Goal: Ask a question

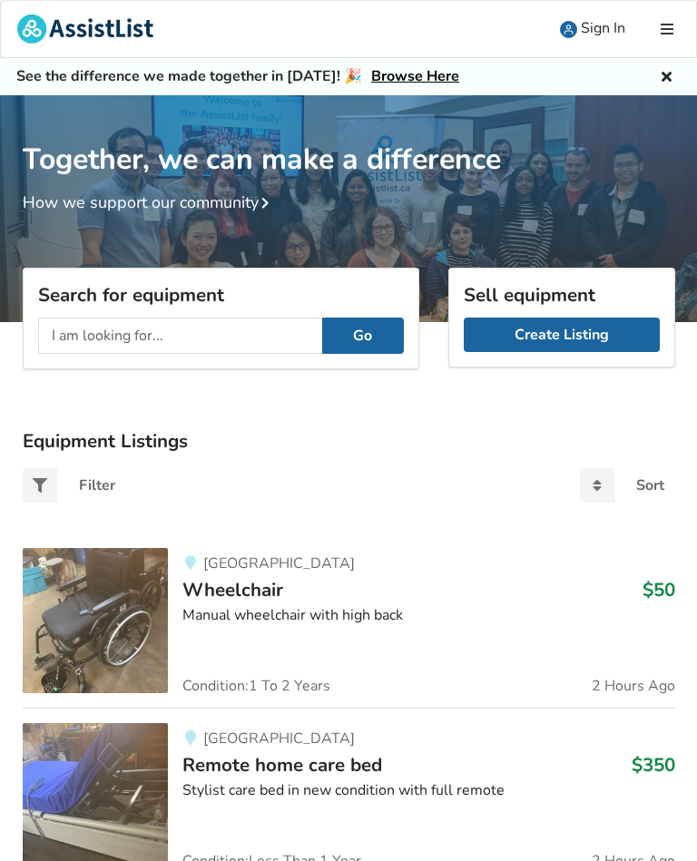
click at [69, 646] on img at bounding box center [95, 620] width 145 height 145
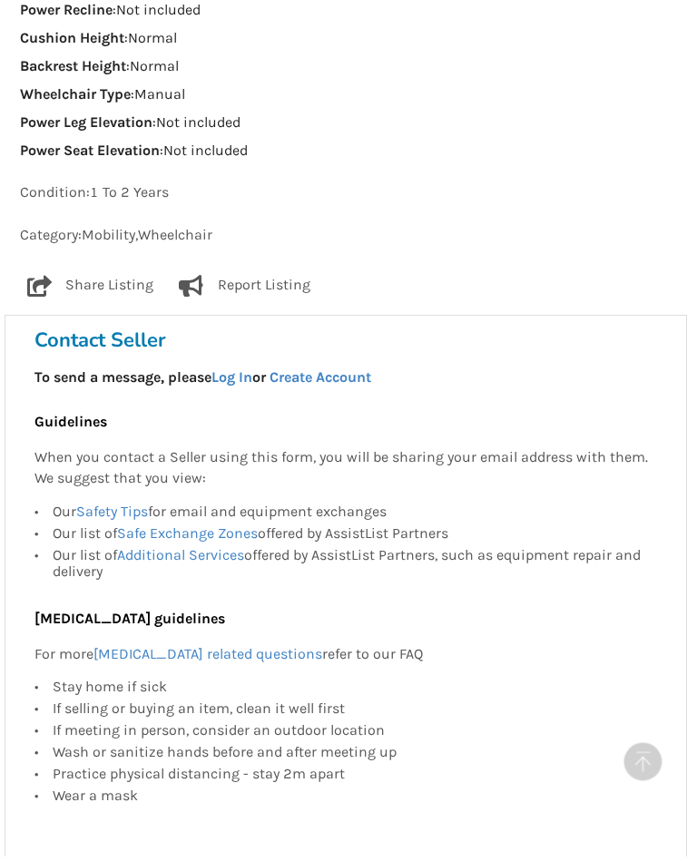
scroll to position [1714, 3]
click at [235, 368] on link "Log In" at bounding box center [231, 376] width 41 height 17
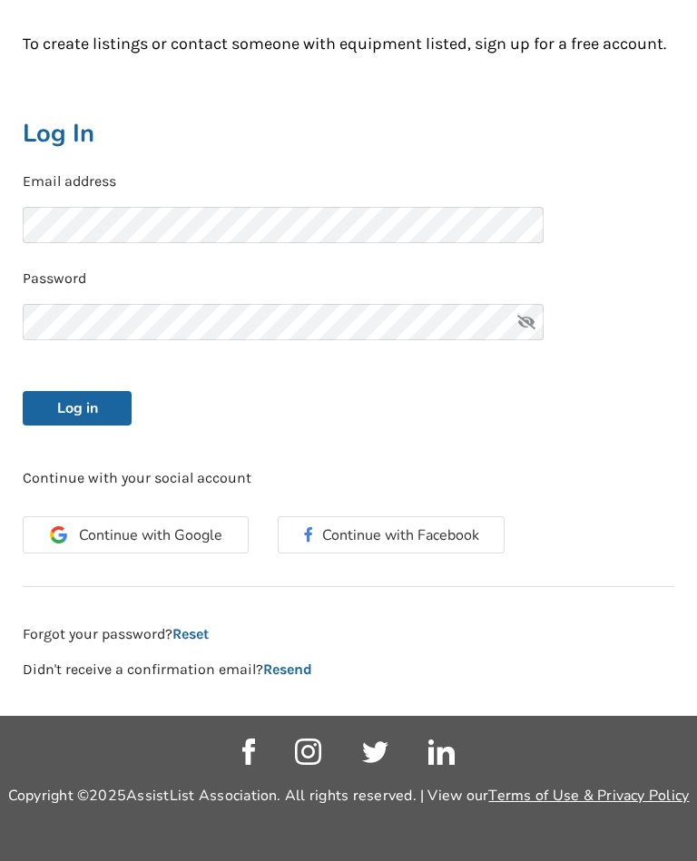
scroll to position [240, 0]
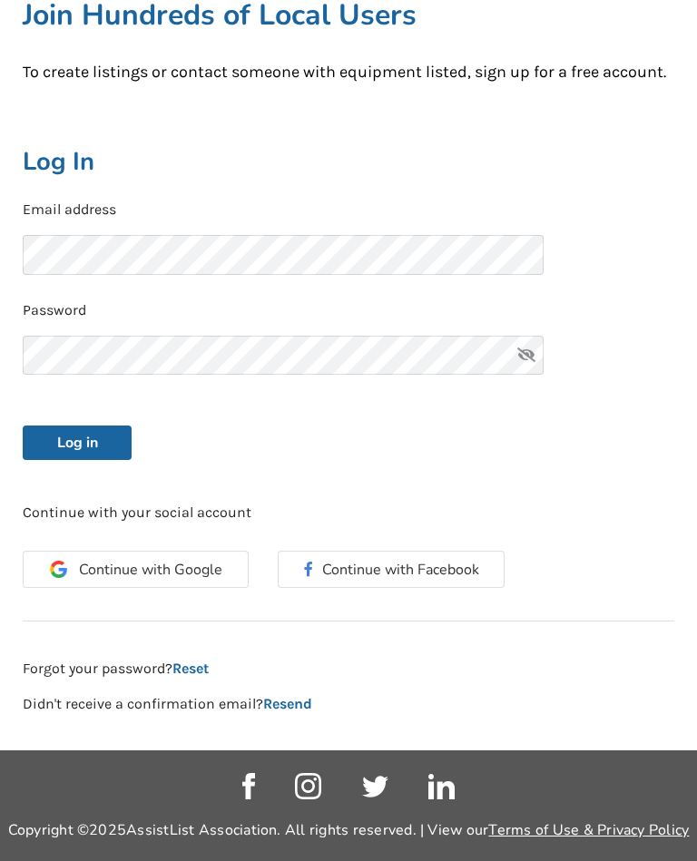
click at [77, 438] on button "Log in" at bounding box center [77, 443] width 109 height 34
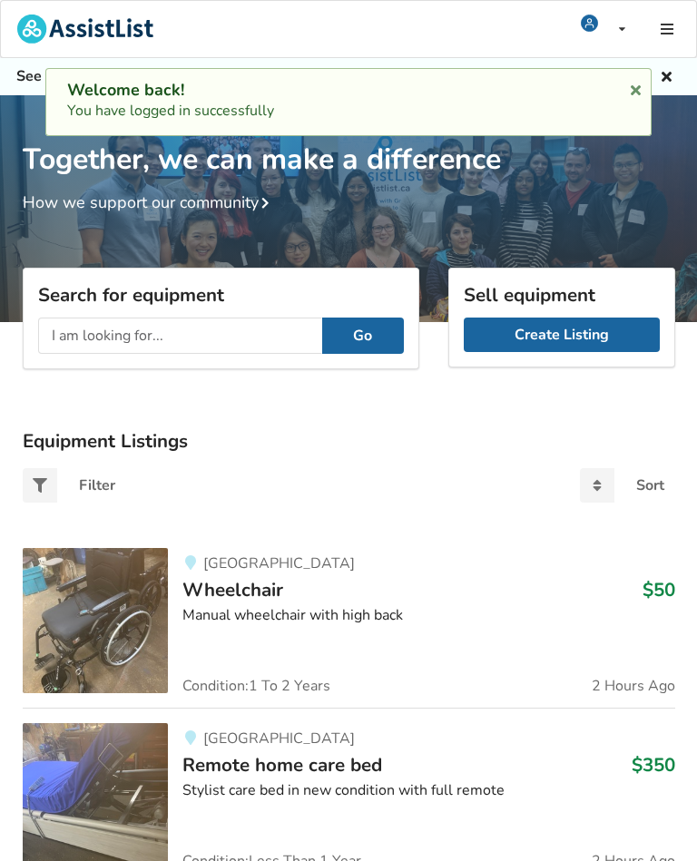
click at [111, 624] on img at bounding box center [95, 620] width 145 height 145
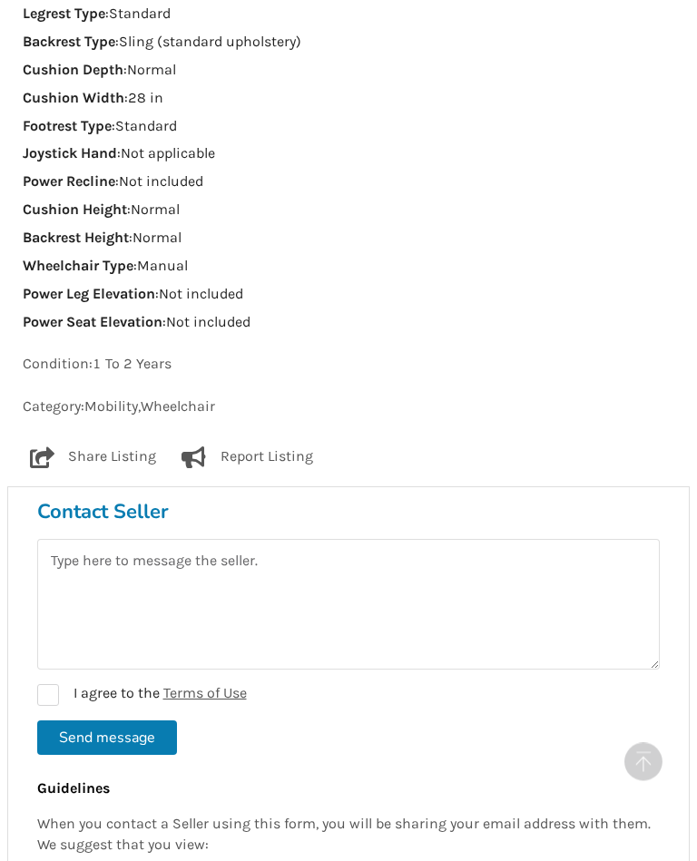
scroll to position [1548, 0]
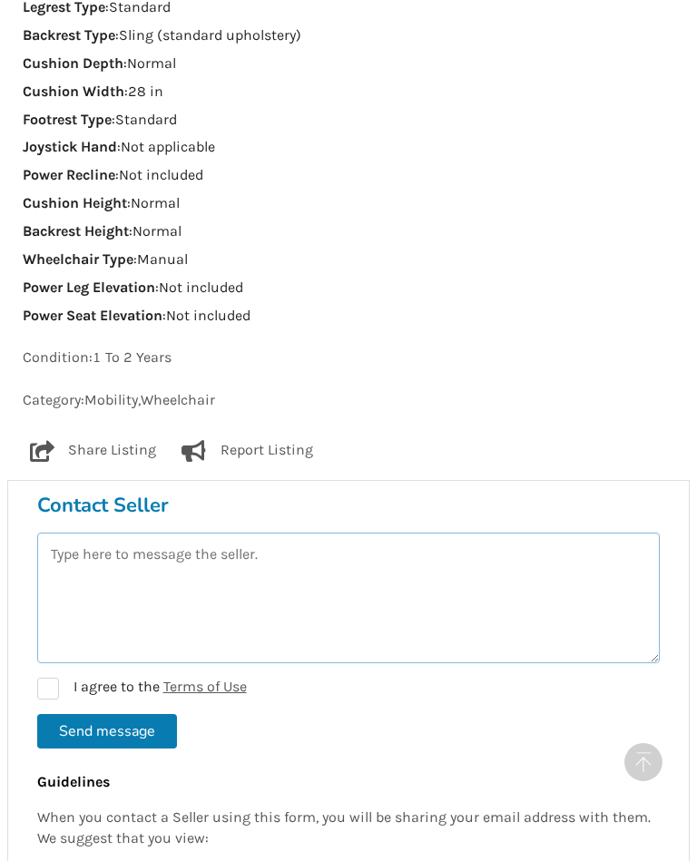
click at [535, 568] on textarea at bounding box center [348, 598] width 623 height 131
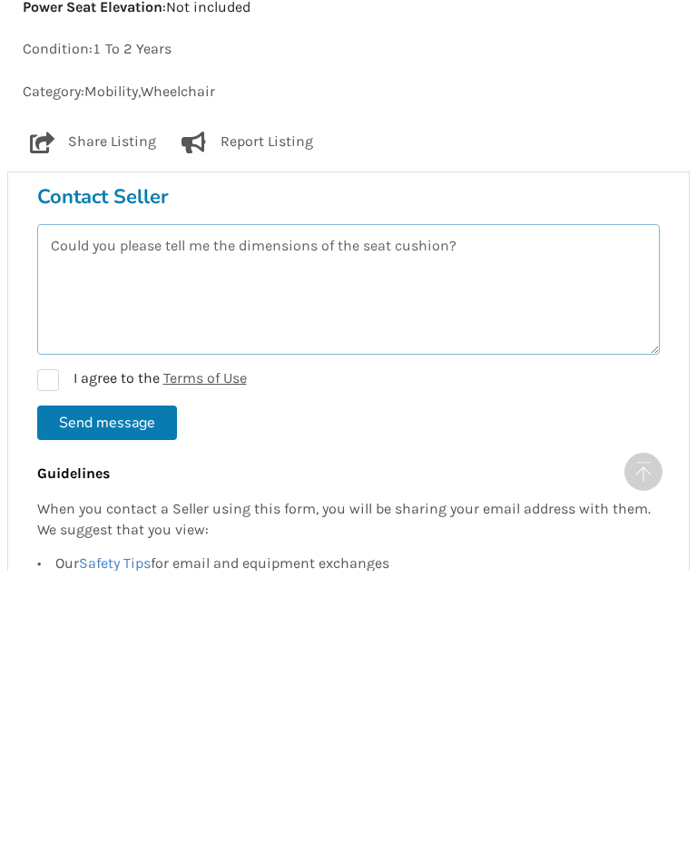
type textarea "Could you please tell me the dimensions of the seat cushion?"
click at [53, 660] on label "I agree to the Terms of Use" at bounding box center [142, 671] width 210 height 22
checkbox input "true"
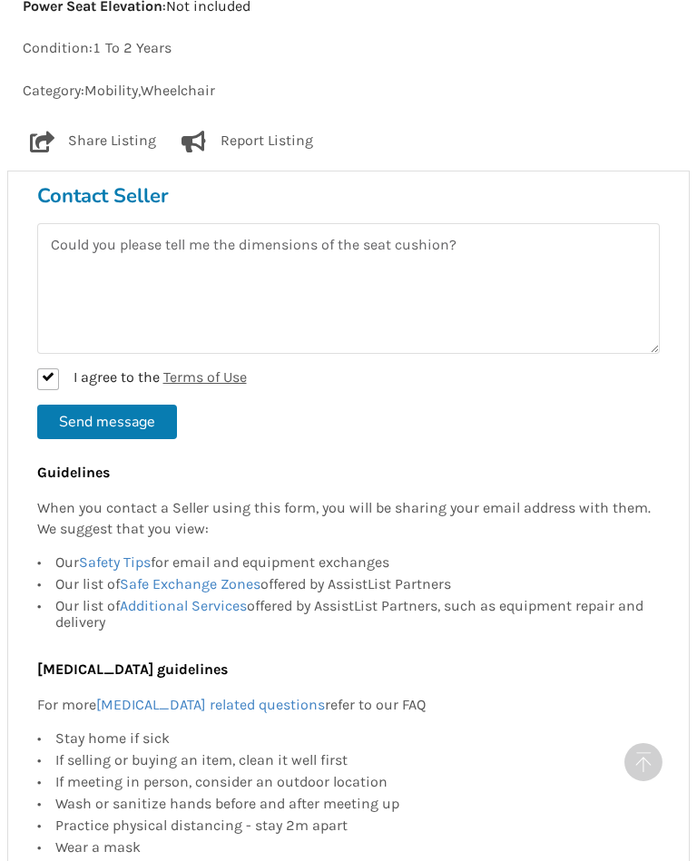
click at [95, 405] on button "Send message" at bounding box center [107, 422] width 140 height 34
checkbox input "false"
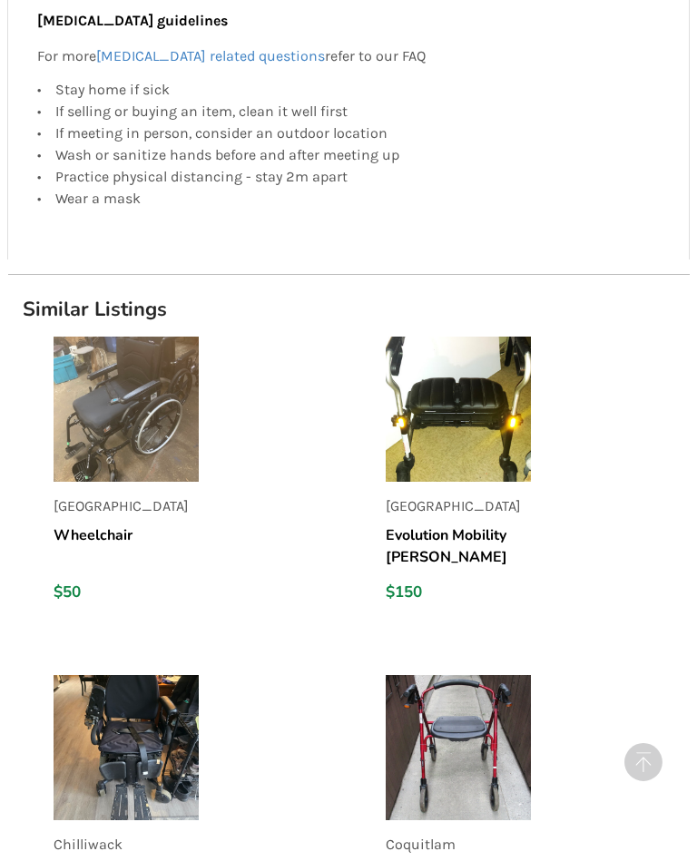
scroll to position [2511, 0]
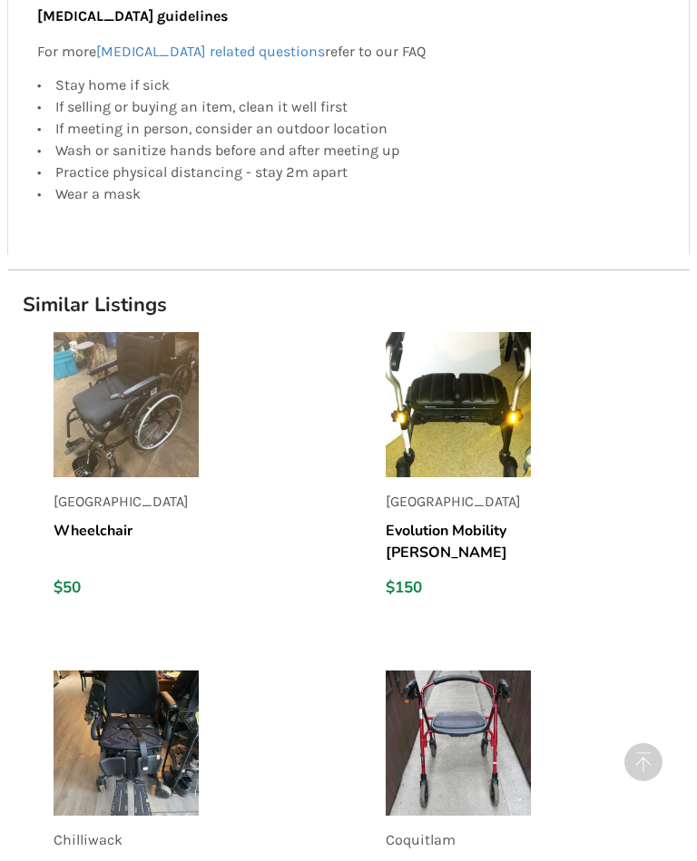
click at [102, 427] on img at bounding box center [126, 404] width 145 height 145
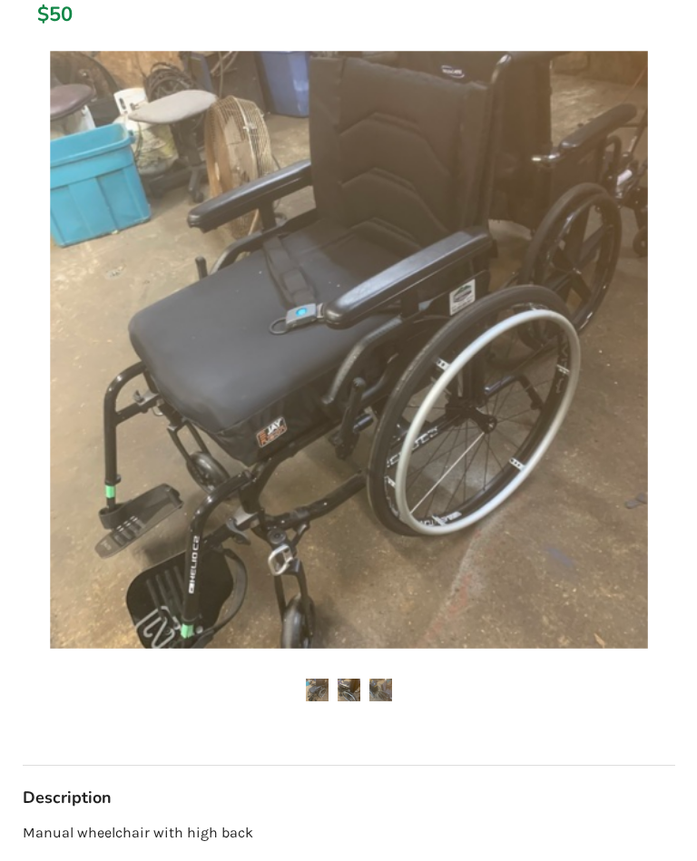
scroll to position [294, 0]
